Goal: Find specific fact: Find specific fact

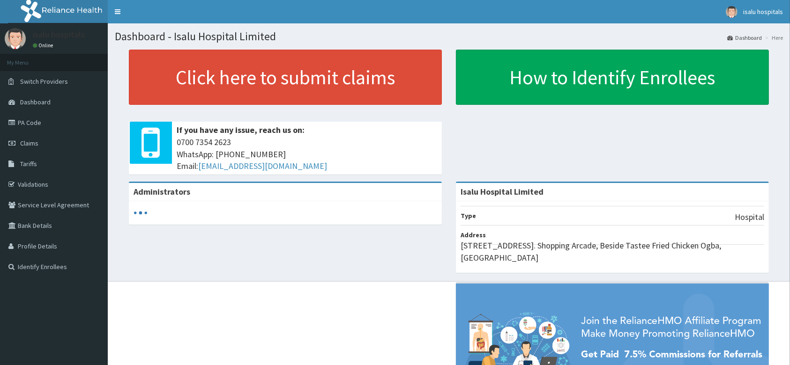
click at [22, 118] on link "PA Code" at bounding box center [54, 122] width 108 height 21
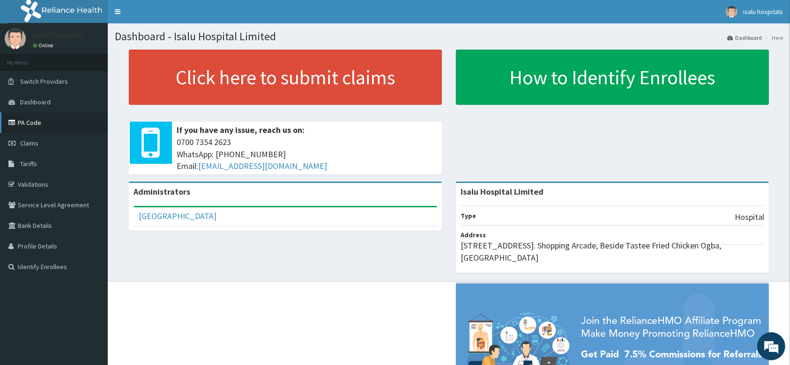
click at [79, 123] on link "PA Code" at bounding box center [54, 122] width 108 height 21
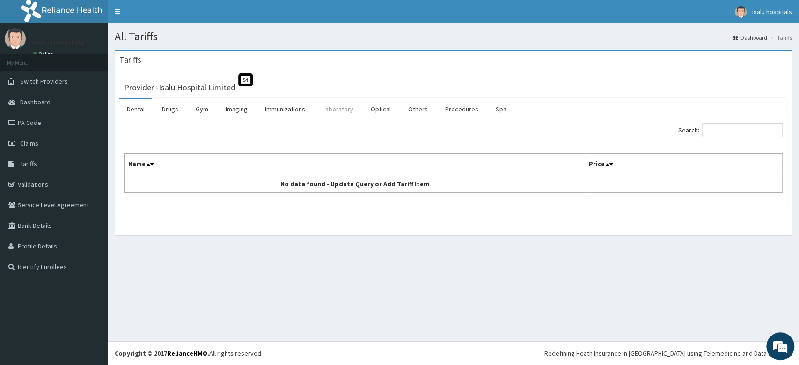
click at [325, 104] on link "Laboratory" at bounding box center [338, 109] width 46 height 20
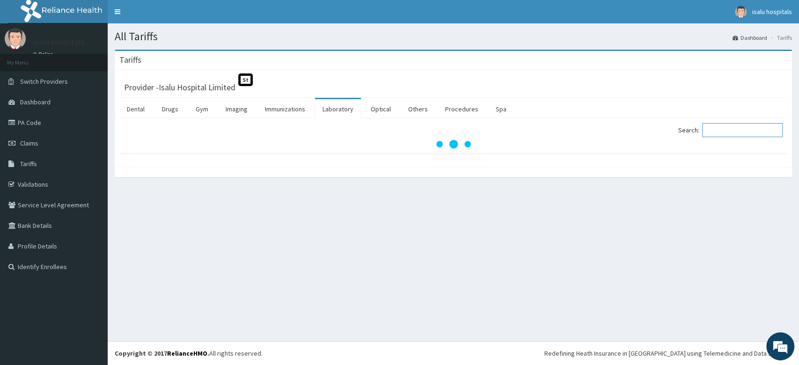
click at [734, 129] on input "Search:" at bounding box center [742, 130] width 81 height 14
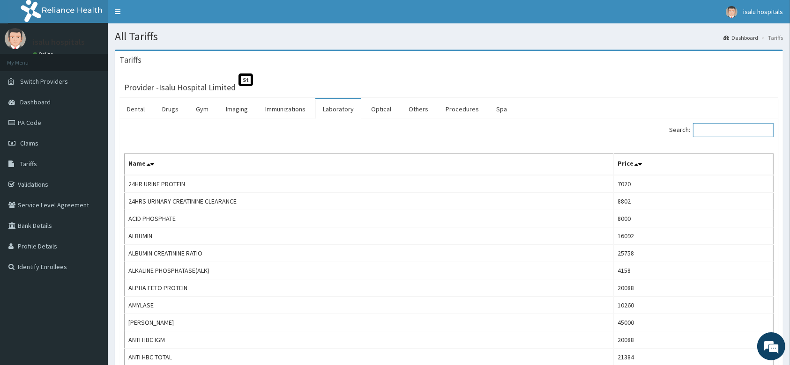
click at [728, 130] on input "Search:" at bounding box center [733, 130] width 81 height 14
paste input "HBEAG"
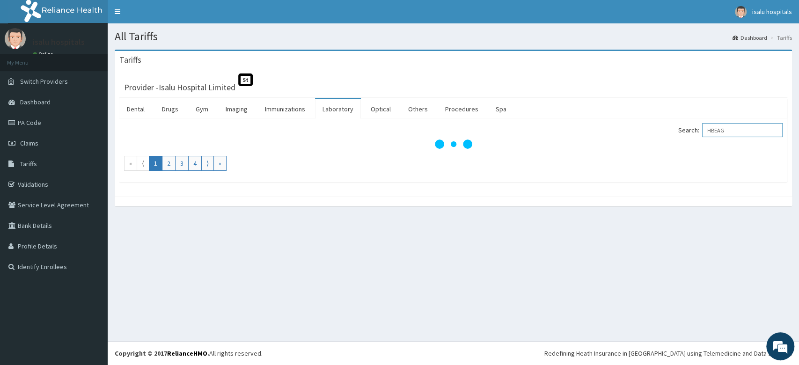
click at [714, 130] on input "HBEAG" at bounding box center [742, 130] width 81 height 14
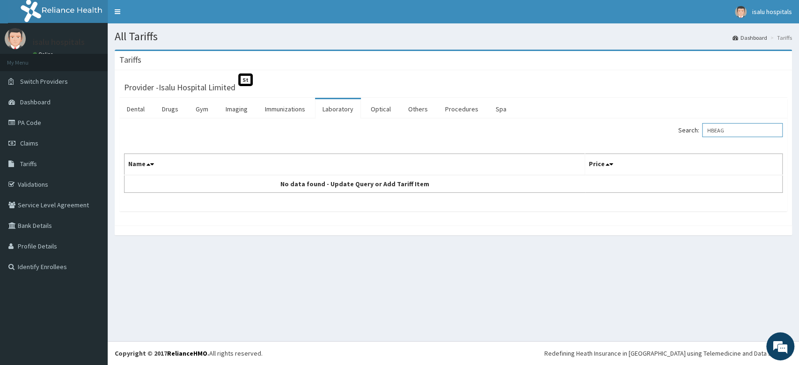
click at [736, 129] on input "HBEAG" at bounding box center [742, 130] width 81 height 14
type input "HBEAG"
click at [377, 107] on link "Optical" at bounding box center [380, 109] width 35 height 20
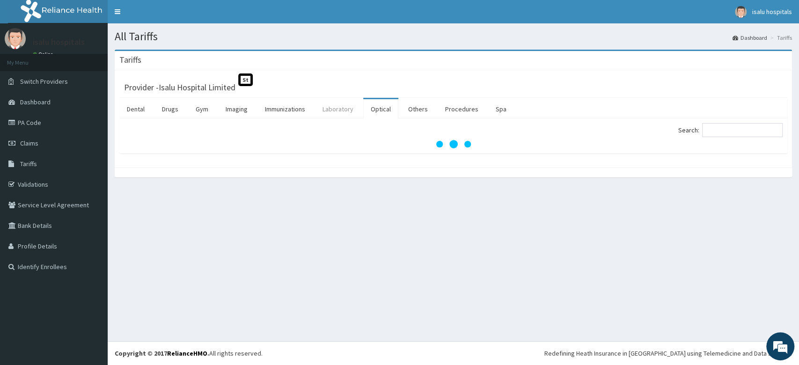
click at [341, 108] on link "Laboratory" at bounding box center [338, 109] width 46 height 20
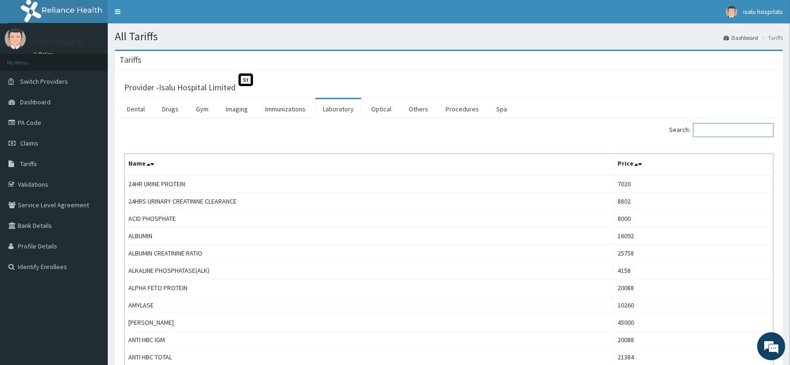
click at [723, 132] on input "Search:" at bounding box center [733, 130] width 81 height 14
paste input "HBEAG"
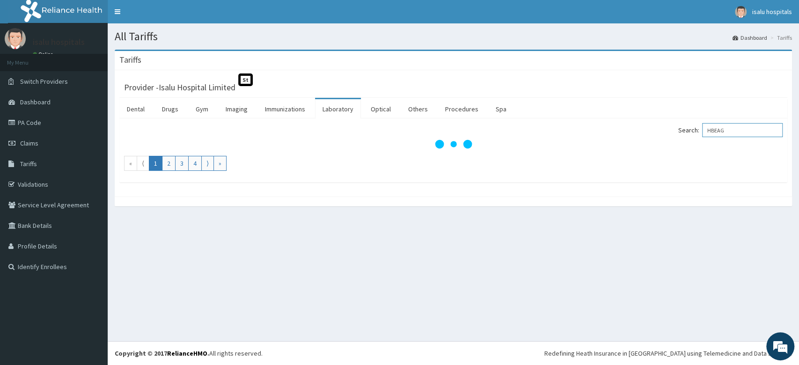
click at [716, 129] on input "HBEAG" at bounding box center [742, 130] width 81 height 14
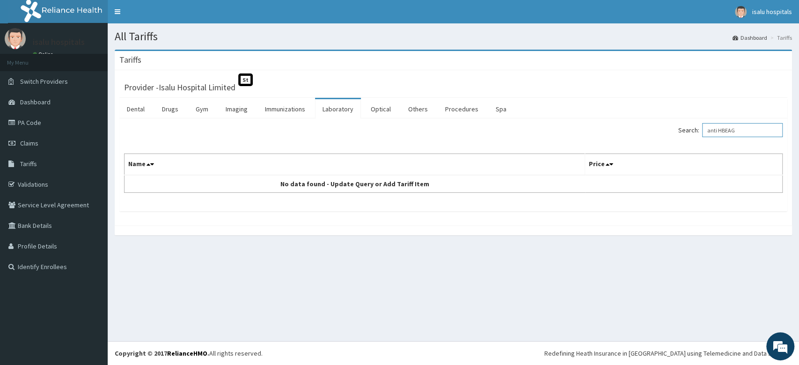
type input "anti HBEAG"
click at [80, 124] on link "PA Code" at bounding box center [54, 122] width 108 height 21
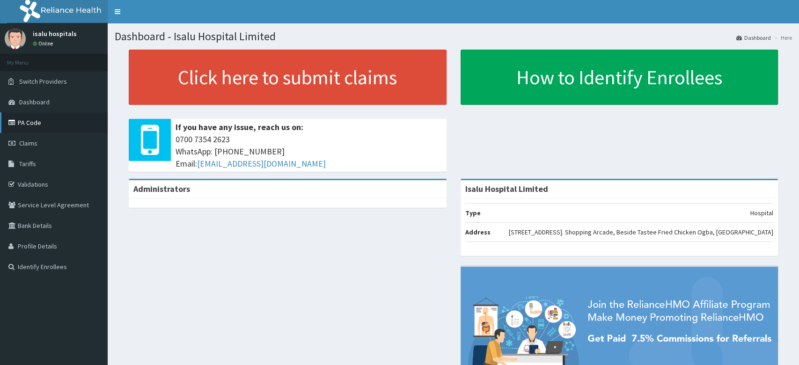
click at [40, 123] on link "PA Code" at bounding box center [54, 122] width 108 height 21
